Goal: Information Seeking & Learning: Learn about a topic

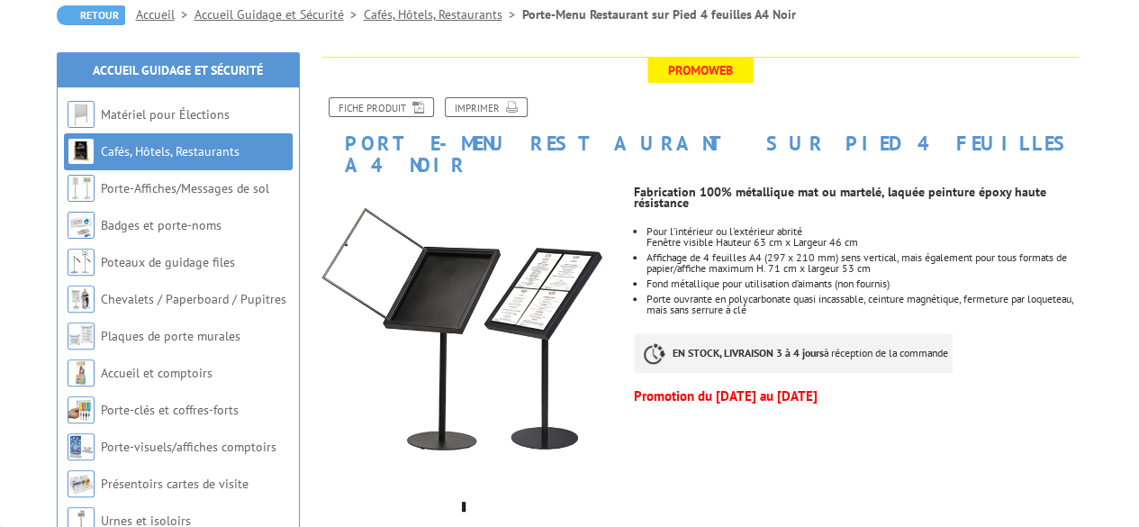
scroll to position [179, 0]
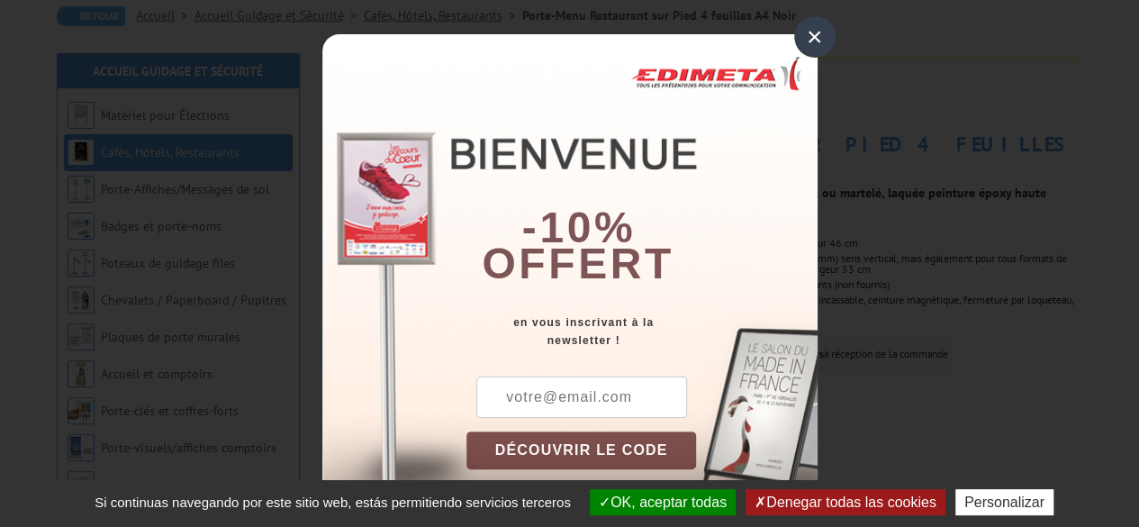
click at [811, 37] on div "×" at bounding box center [814, 36] width 41 height 41
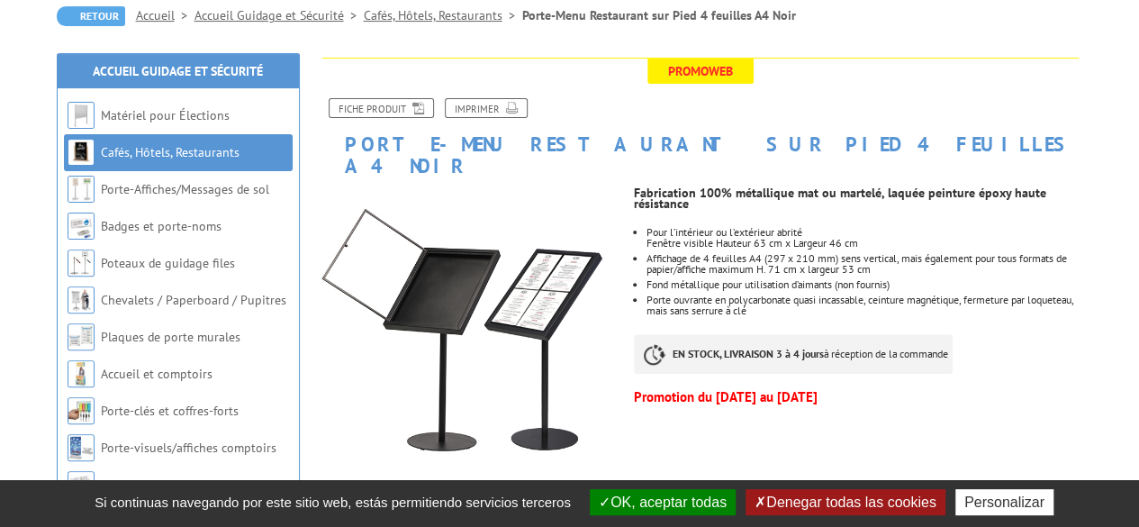
click at [859, 105] on div "Fiche produit Imprimer" at bounding box center [700, 115] width 793 height 35
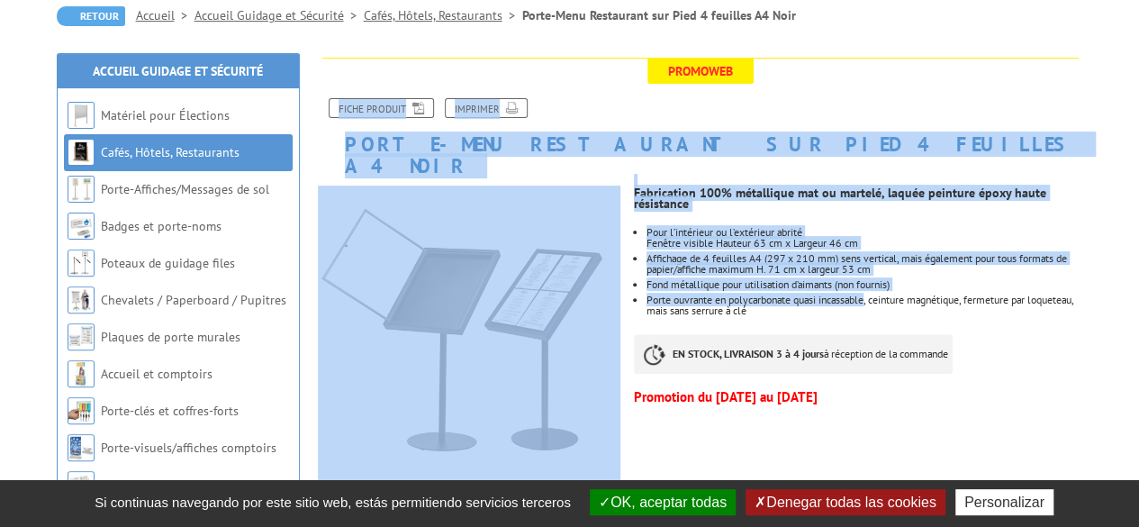
drag, startPoint x: 859, startPoint y: 105, endPoint x: 869, endPoint y: 283, distance: 177.7
click at [869, 294] on li "Porte ouvrante en polycarbonate quasi incassable, ceinture magnétique, fermetur…" at bounding box center [865, 305] width 436 height 22
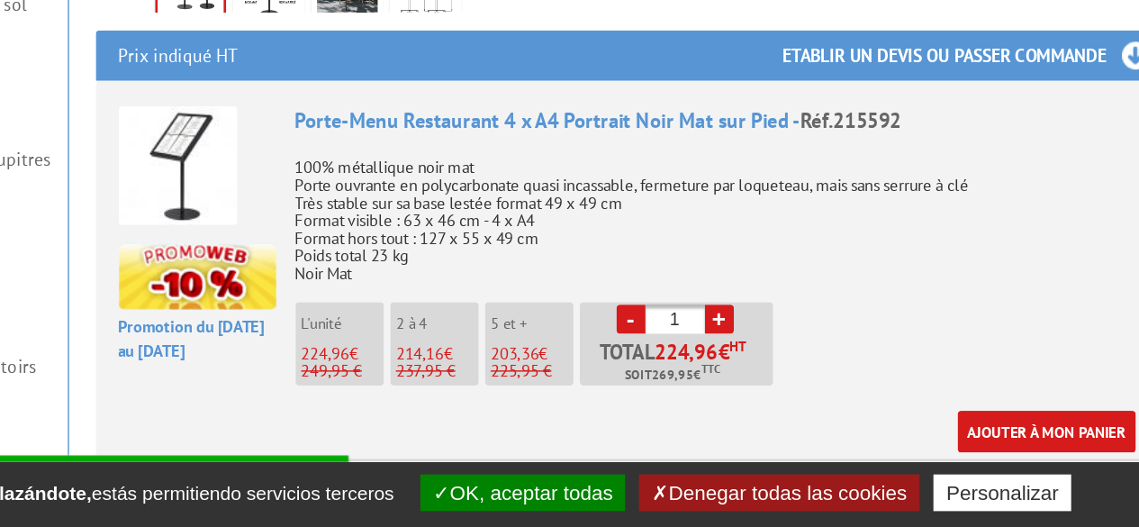
scroll to position [567, 0]
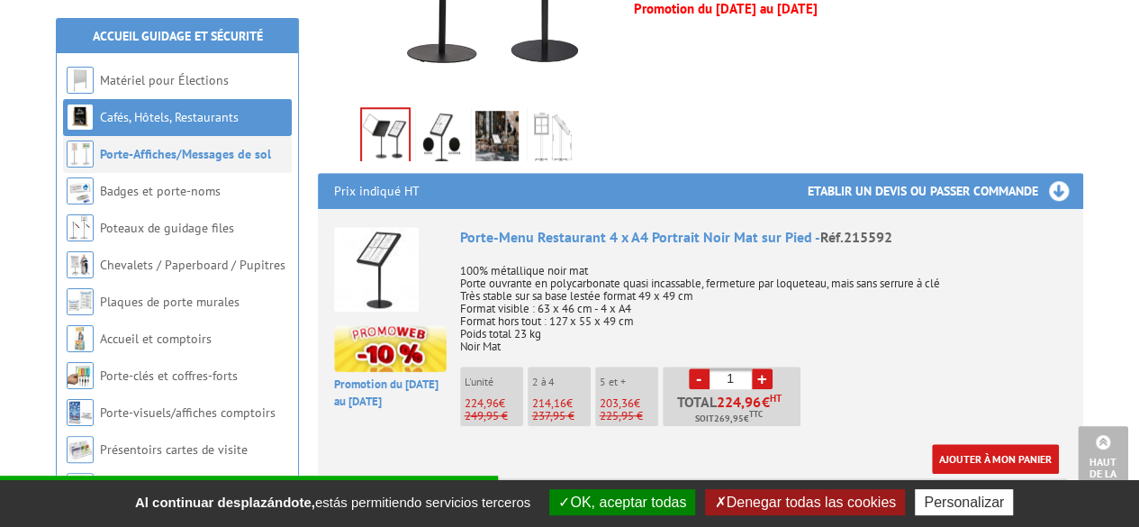
click at [220, 159] on link "Porte-Affiches/Messages de sol" at bounding box center [185, 154] width 171 height 16
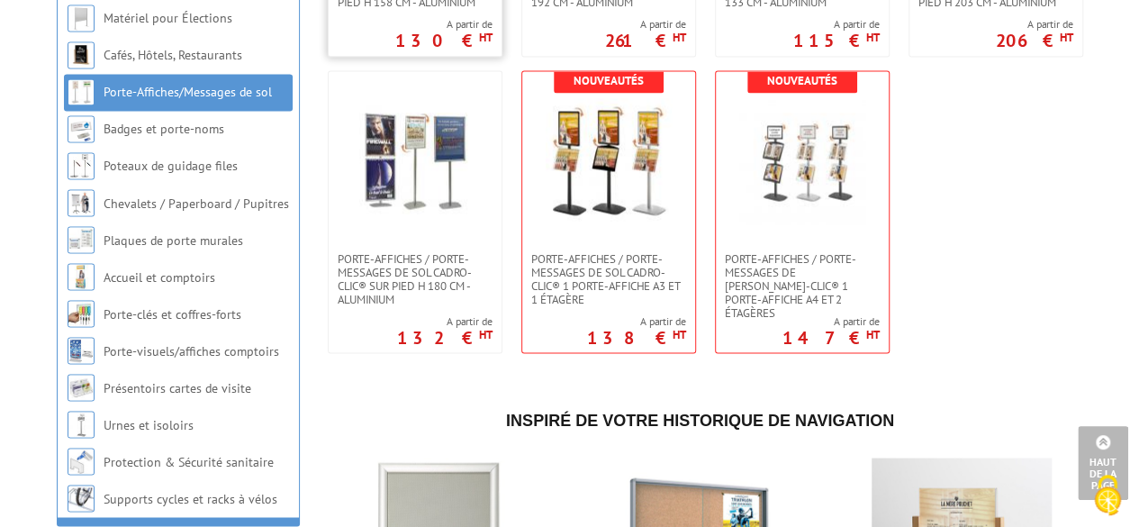
scroll to position [1529, 0]
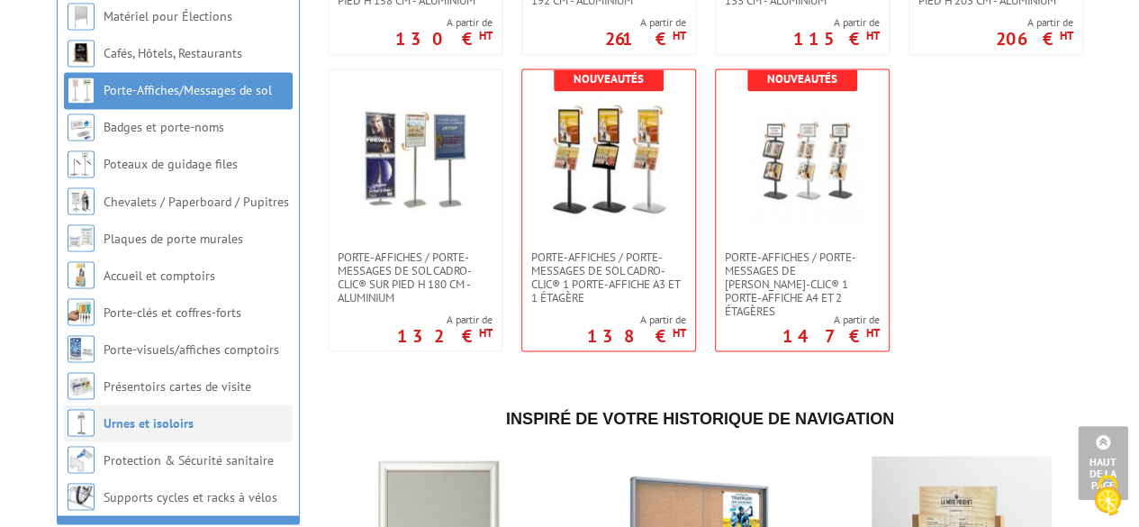
click at [162, 430] on link "Urnes et isoloirs" at bounding box center [149, 422] width 90 height 16
